Goal: Transaction & Acquisition: Subscribe to service/newsletter

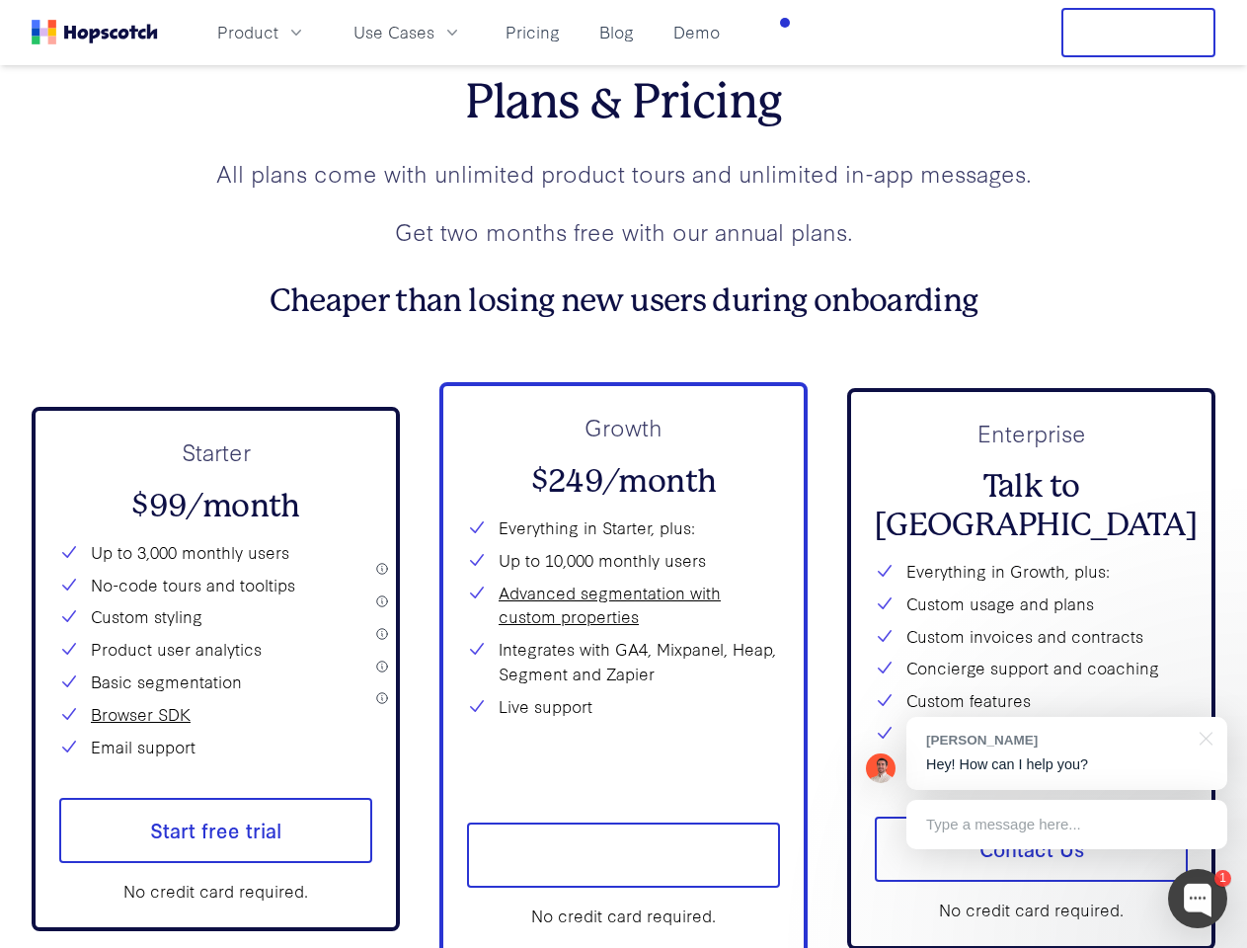
click at [623, 474] on div "Growth $249/month Everything in Starter, plus: Up to 10,000 monthly users Advan…" at bounding box center [623, 596] width 313 height 373
click at [278, 32] on span "Product" at bounding box center [247, 32] width 61 height 25
click at [434, 32] on span "Use Cases" at bounding box center [394, 32] width 81 height 25
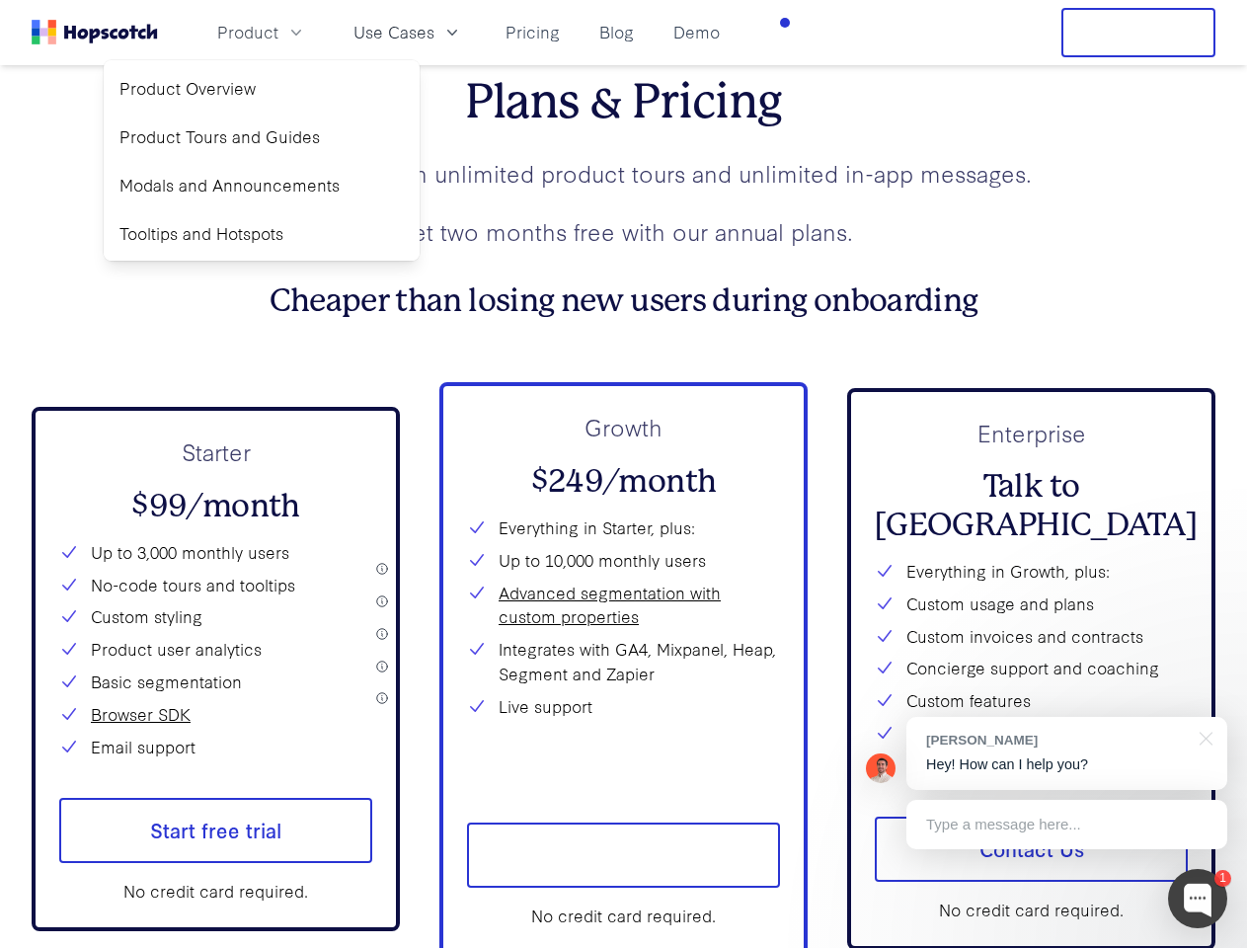
click at [1139, 33] on button "Free Trial" at bounding box center [1138, 32] width 154 height 49
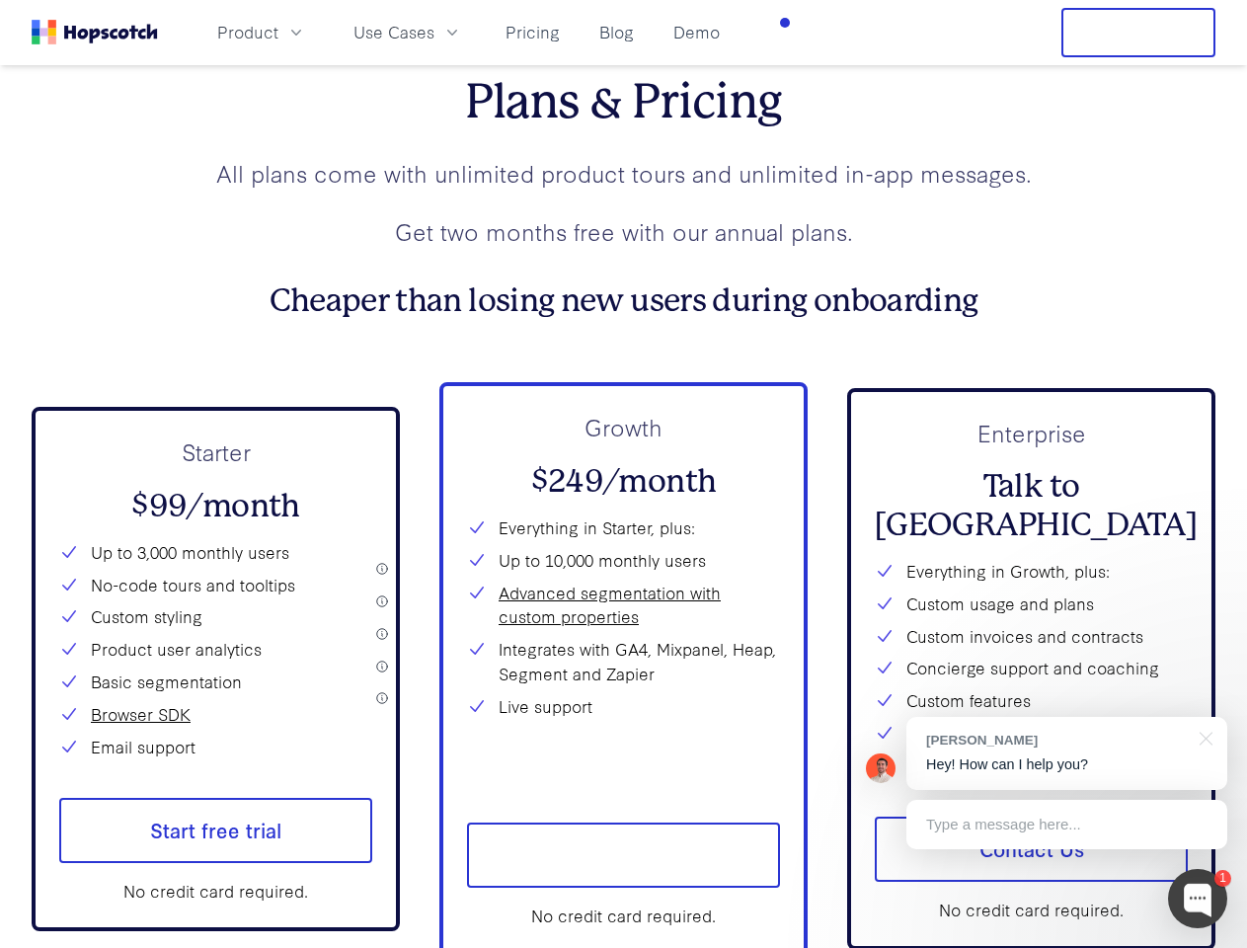
click at [215, 847] on span "Start free trial" at bounding box center [215, 830] width 313 height 65
click at [623, 872] on span "Start free trial" at bounding box center [623, 855] width 313 height 65
click at [1198, 899] on div at bounding box center [1197, 898] width 59 height 59
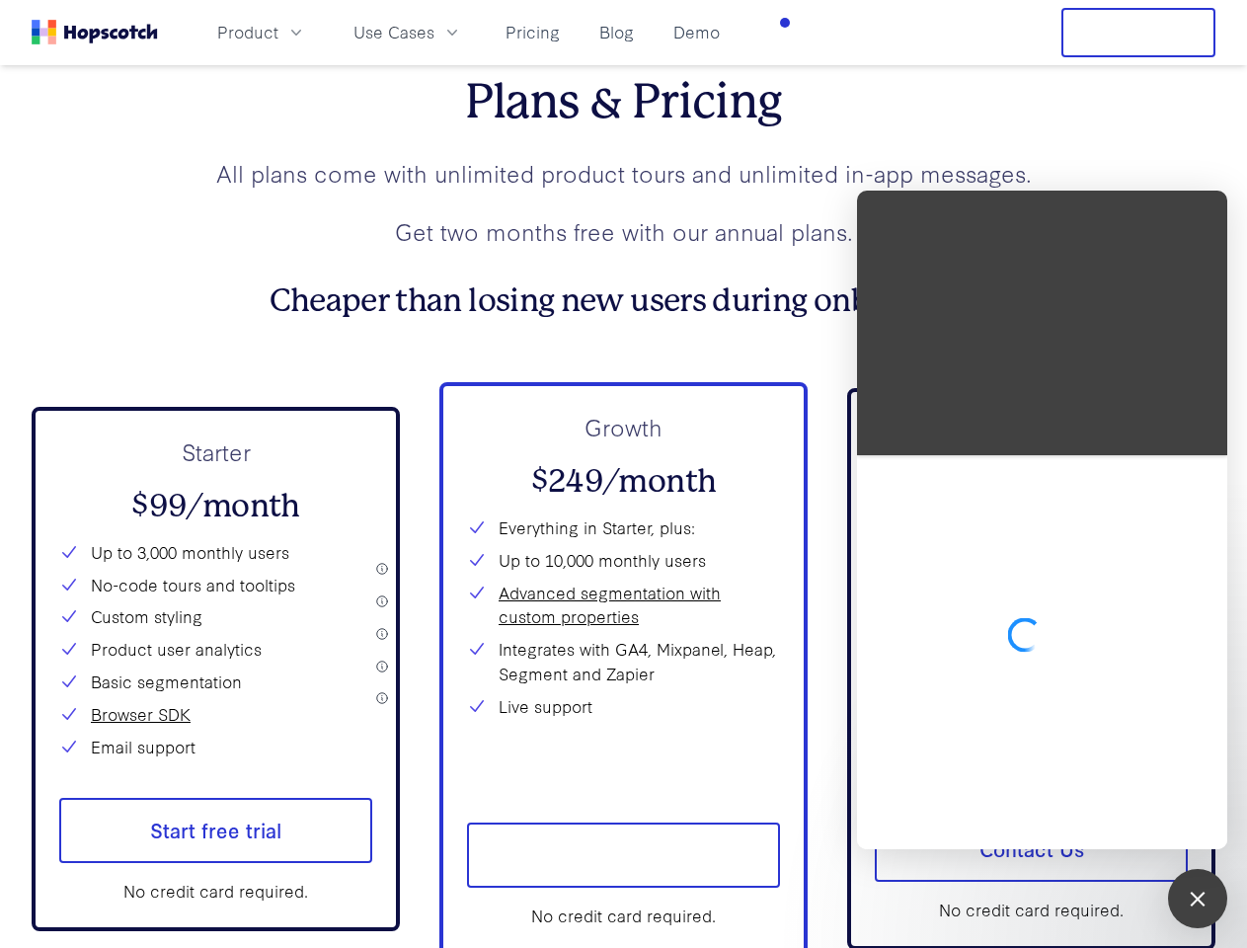
click at [1066, 753] on div at bounding box center [1042, 520] width 370 height 659
click at [1203, 737] on div at bounding box center [1042, 652] width 370 height 394
click at [1066, 825] on div at bounding box center [1042, 652] width 370 height 394
